Goal: Task Accomplishment & Management: Use online tool/utility

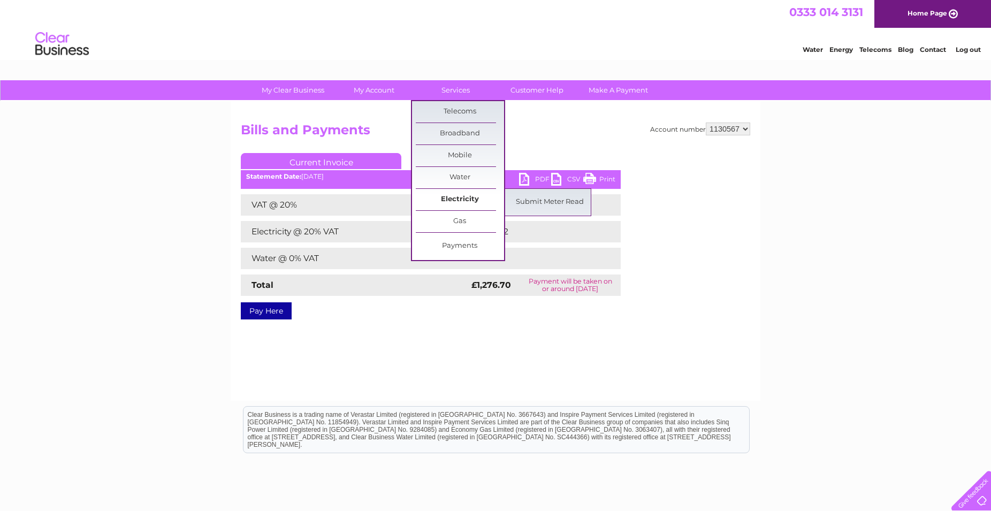
click at [461, 195] on link "Electricity" at bounding box center [460, 199] width 88 height 21
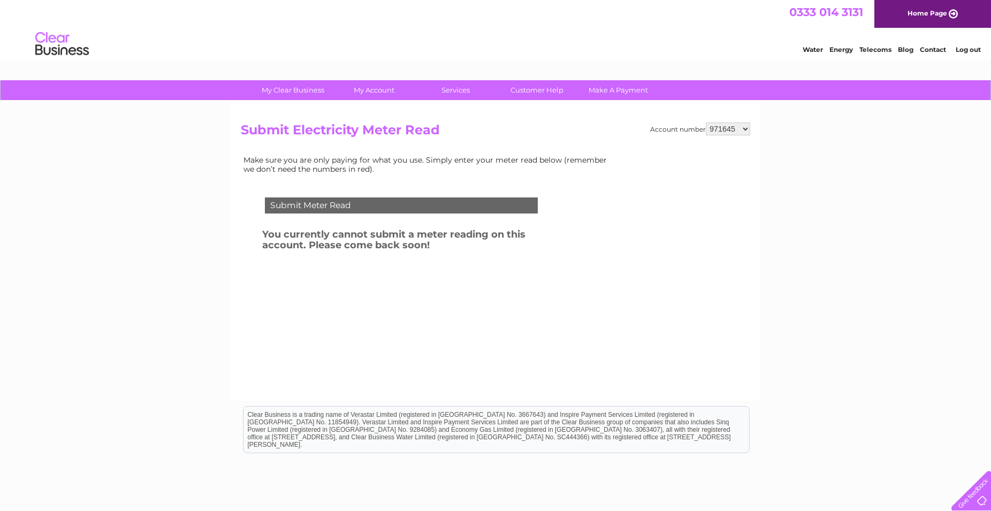
click at [706, 123] on select "971645 1130567" at bounding box center [728, 129] width 44 height 13
select select "1130567"
click option "1130567" at bounding box center [0, 0] width 0 height 0
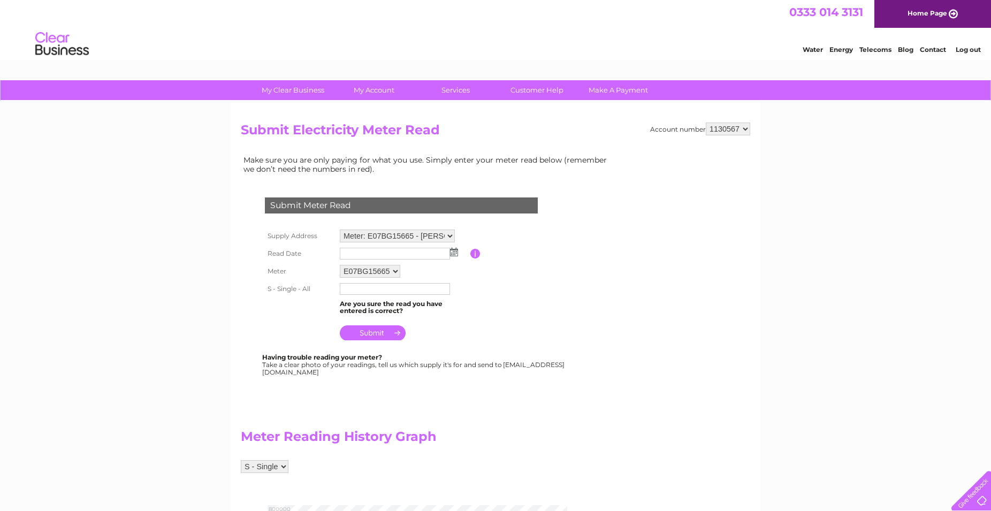
click at [455, 254] on img at bounding box center [454, 252] width 8 height 9
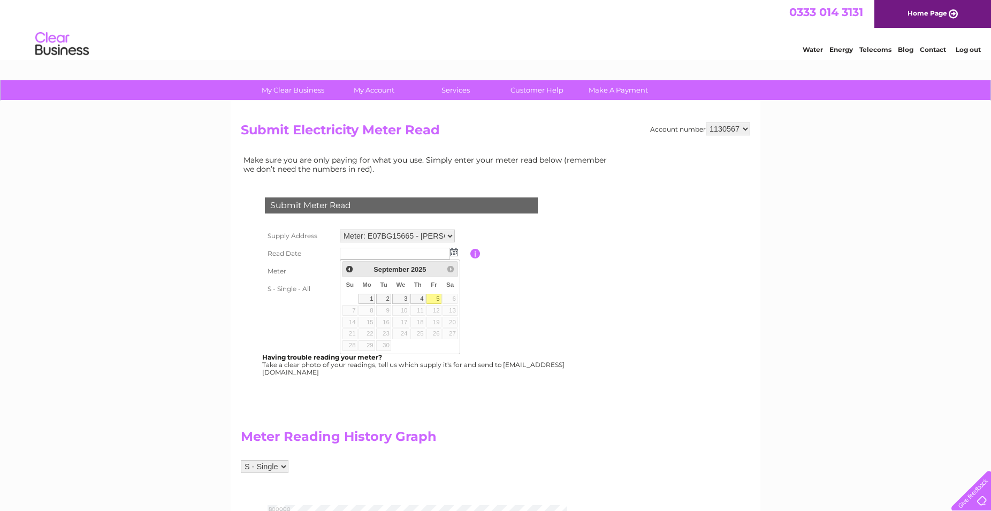
click at [441, 301] on link "5" at bounding box center [433, 299] width 15 height 11
type input "2025/09/05"
click at [377, 290] on input "text" at bounding box center [395, 289] width 111 height 13
type input "702230"
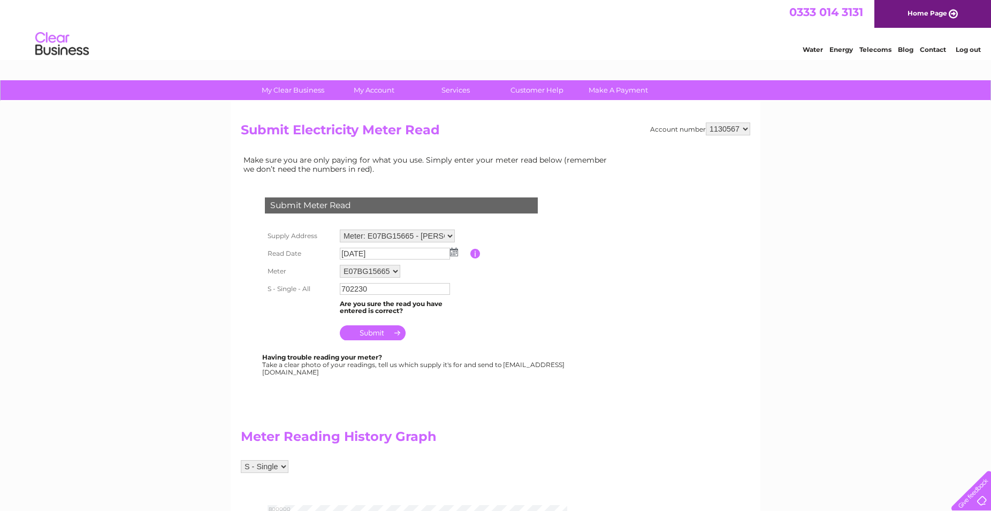
click at [368, 338] on input "submit" at bounding box center [373, 332] width 66 height 15
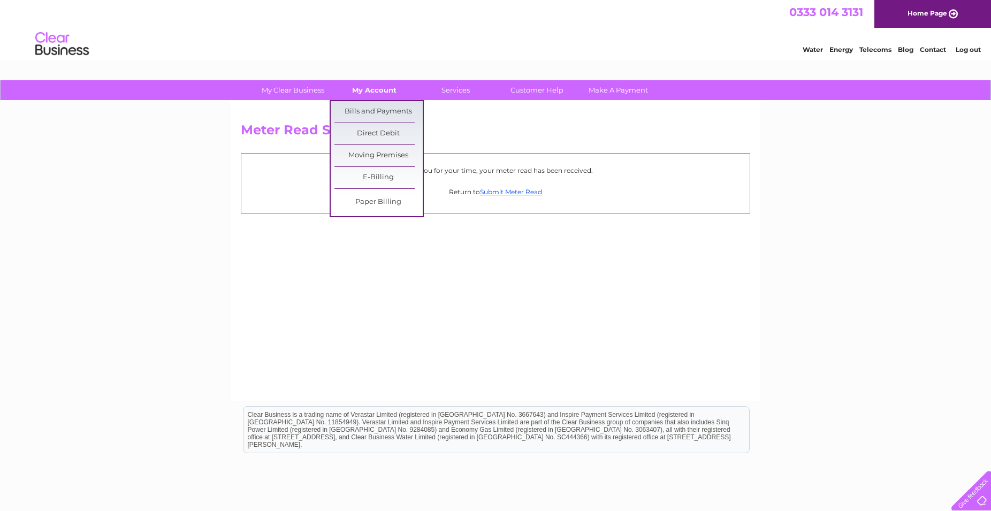
click at [368, 91] on link "My Account" at bounding box center [374, 90] width 88 height 20
